Goal: Transaction & Acquisition: Purchase product/service

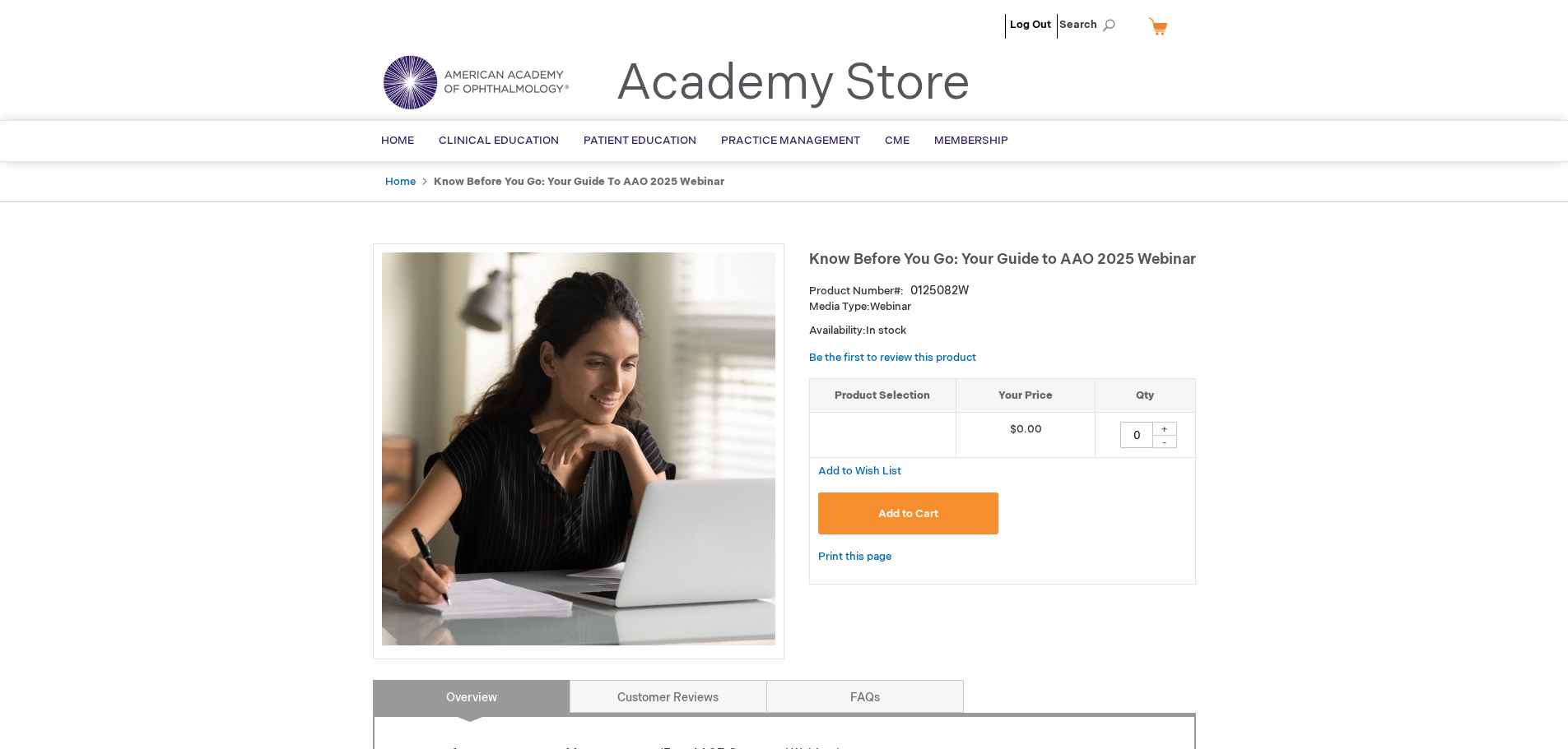
click at [1162, 428] on div "+" at bounding box center [1165, 429] width 25 height 14
type input "1"
click at [964, 508] on button "Add to Cart" at bounding box center [908, 514] width 181 height 42
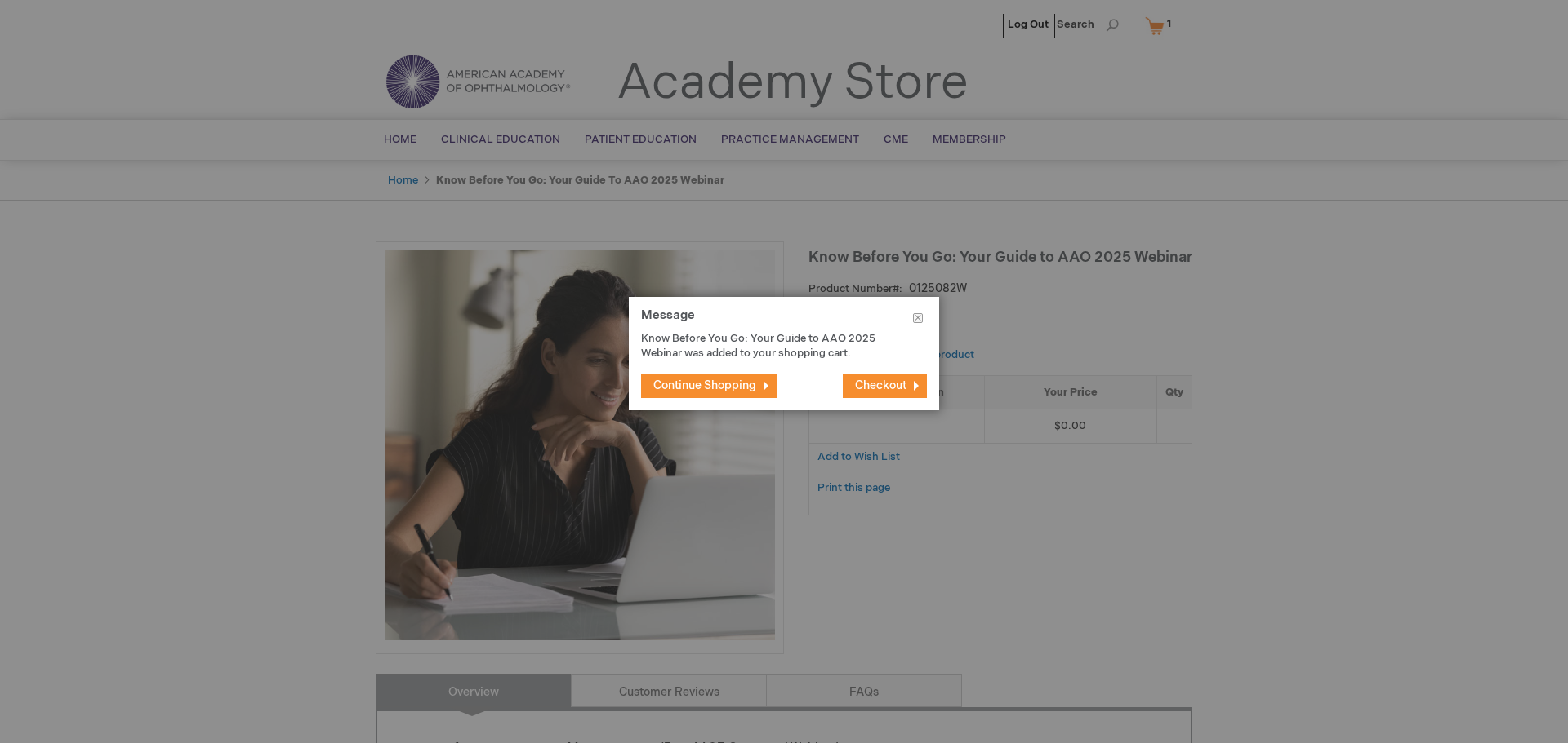
click at [913, 375] on button "Checkout" at bounding box center [884, 386] width 84 height 25
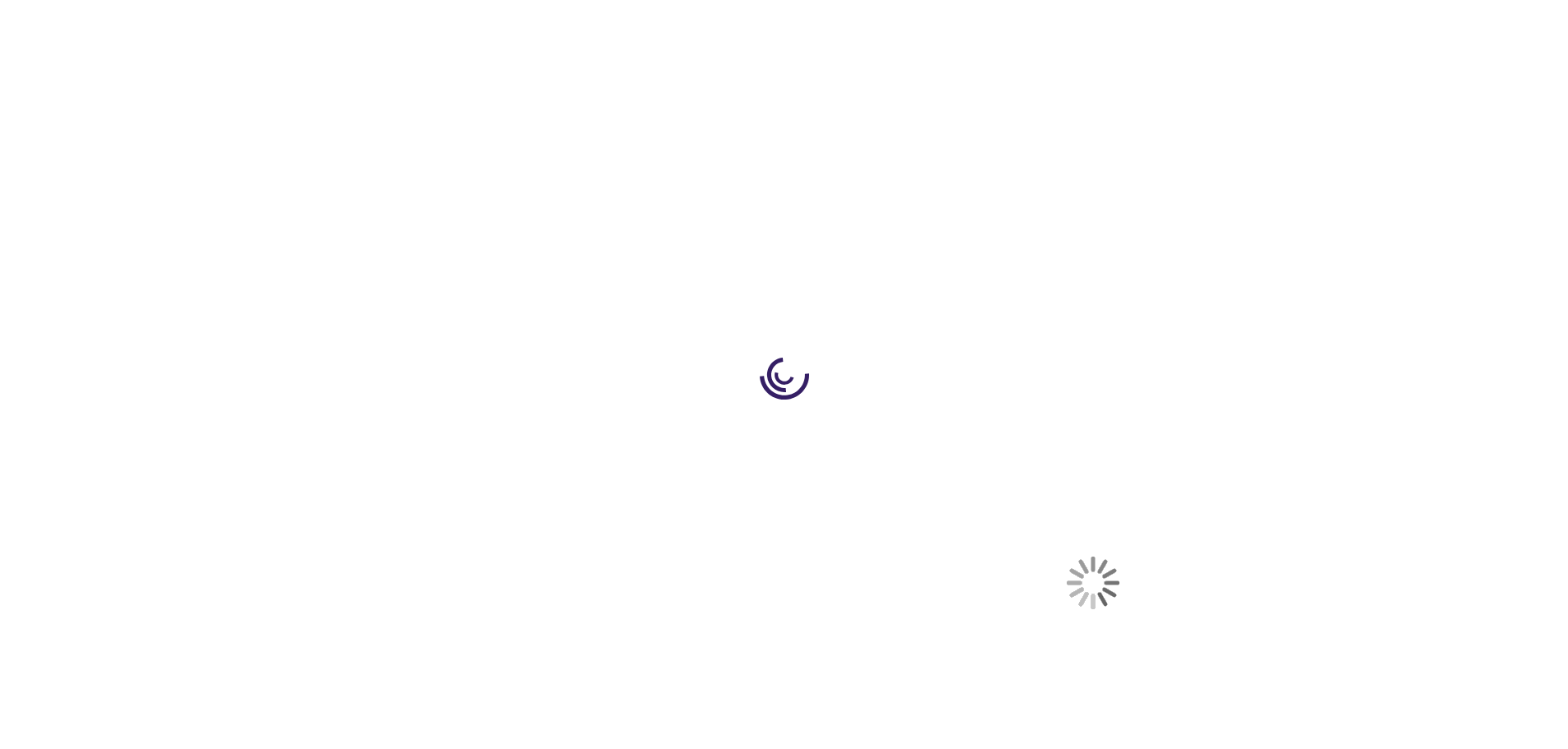
select select "US"
select select "49"
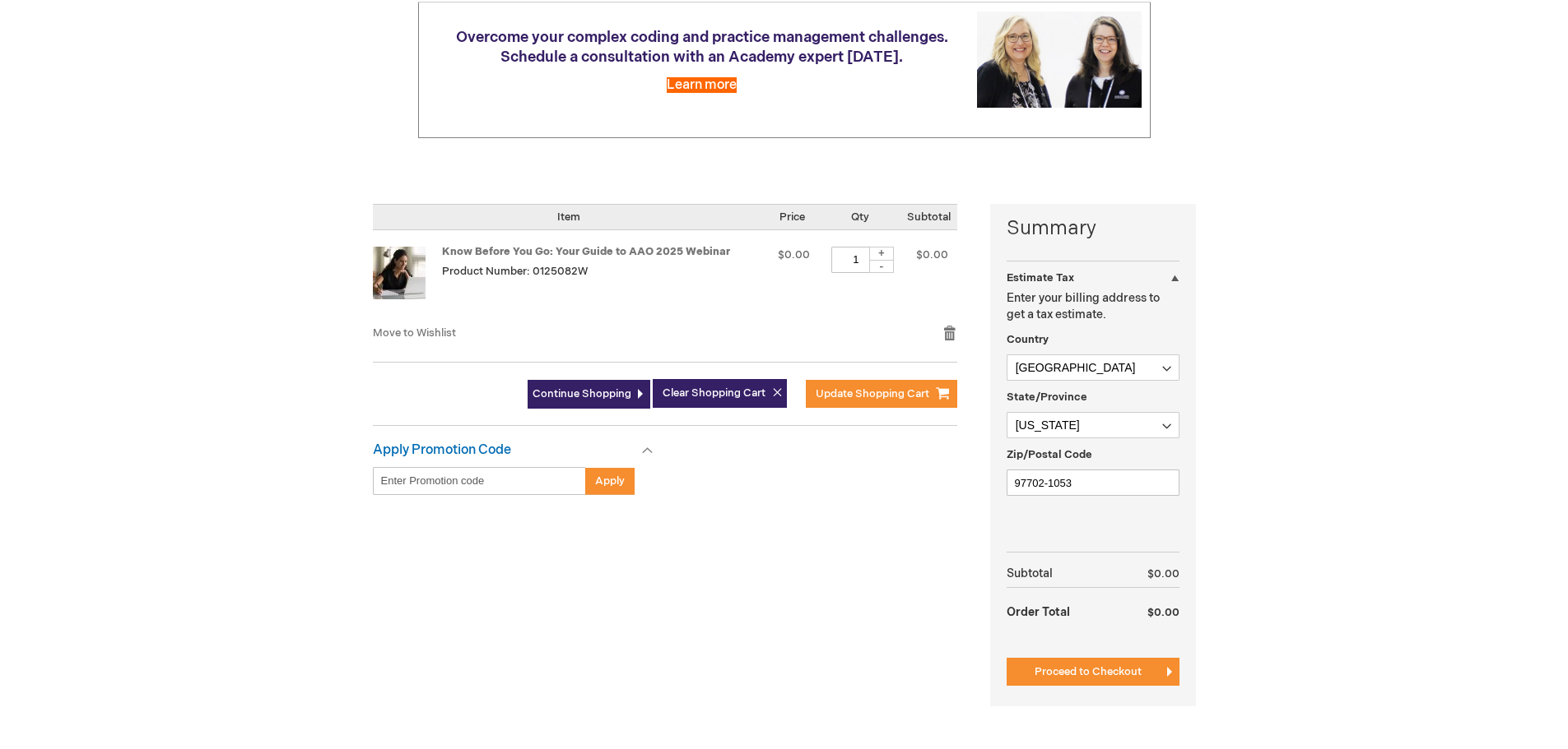
scroll to position [247, 0]
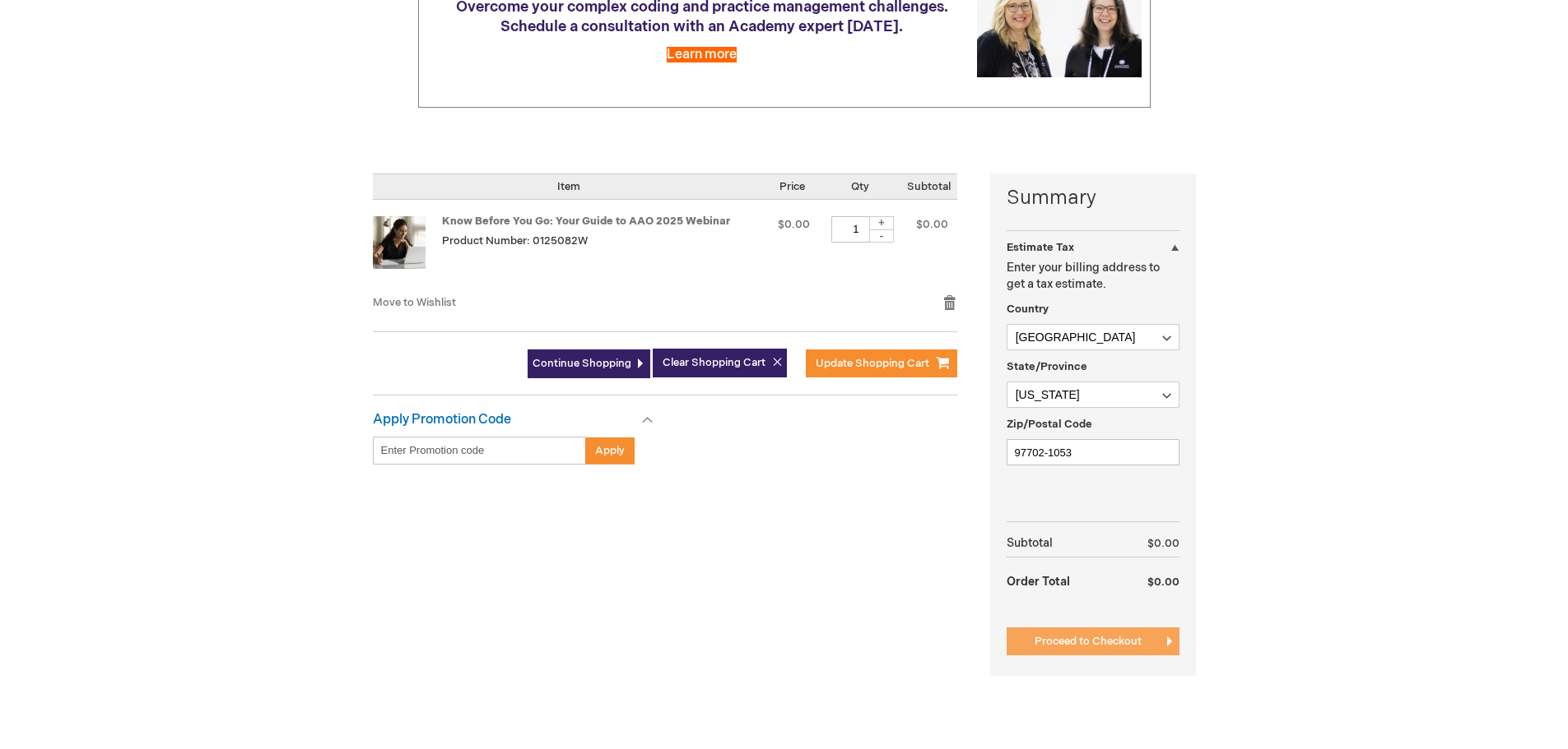
click at [1065, 641] on span "Proceed to Checkout" at bounding box center [1087, 642] width 107 height 13
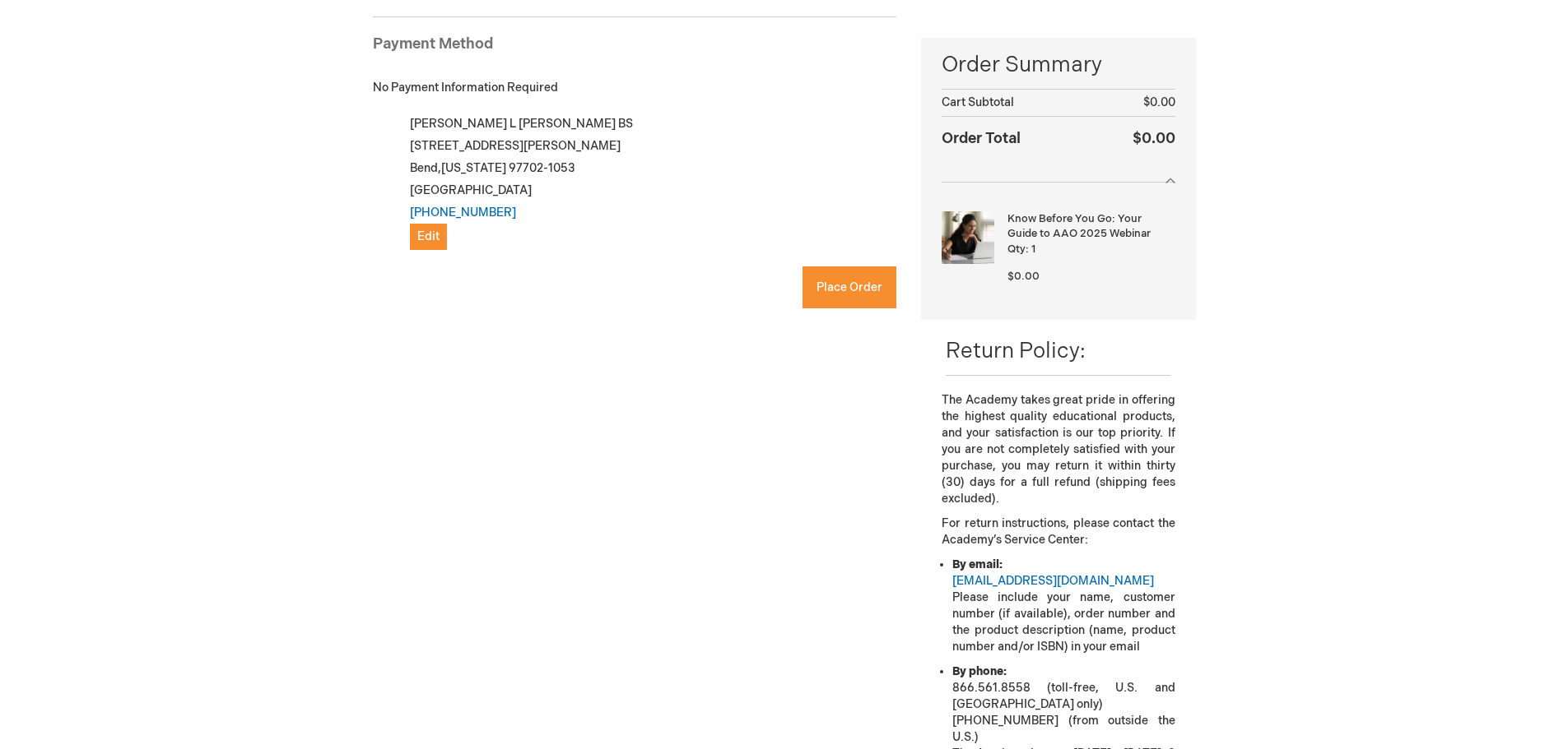
checkbox input "true"
click at [839, 283] on span "Place Order" at bounding box center [849, 287] width 66 height 14
